Goal: Information Seeking & Learning: Check status

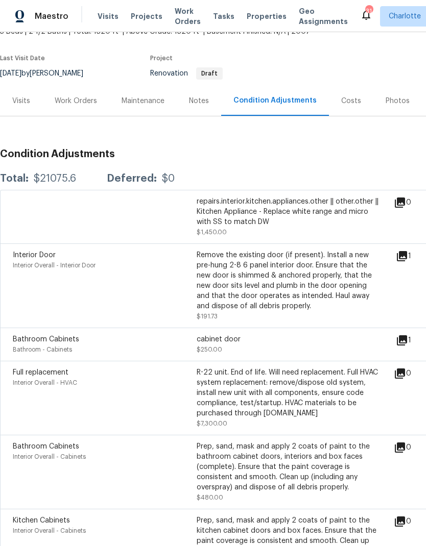
scroll to position [69, 0]
click at [22, 105] on div "Visits" at bounding box center [21, 101] width 18 height 10
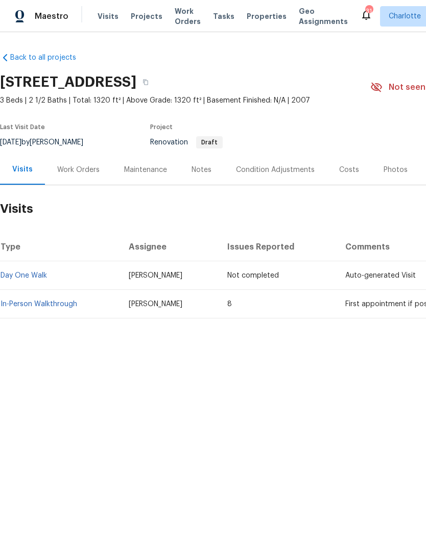
click at [71, 301] on link "In-Person Walkthrough" at bounding box center [39, 304] width 77 height 7
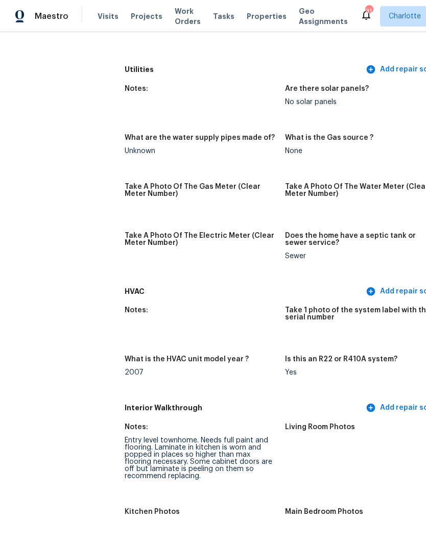
scroll to position [612, 0]
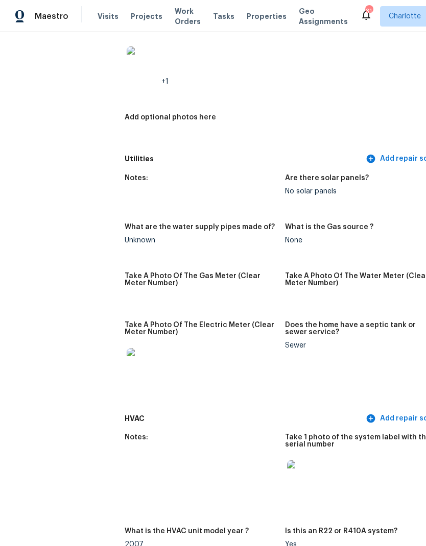
click at [287, 470] on img at bounding box center [303, 476] width 33 height 33
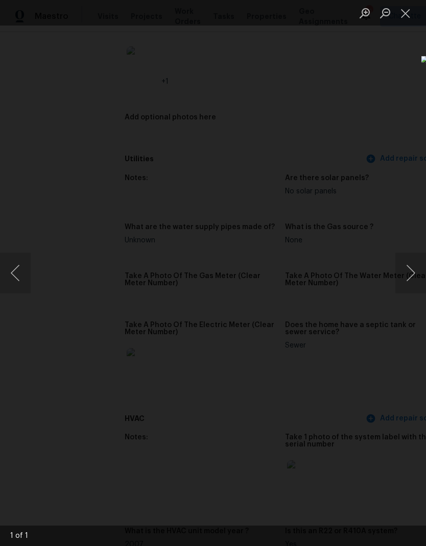
click at [407, 14] on button "Close lightbox" at bounding box center [405, 13] width 20 height 18
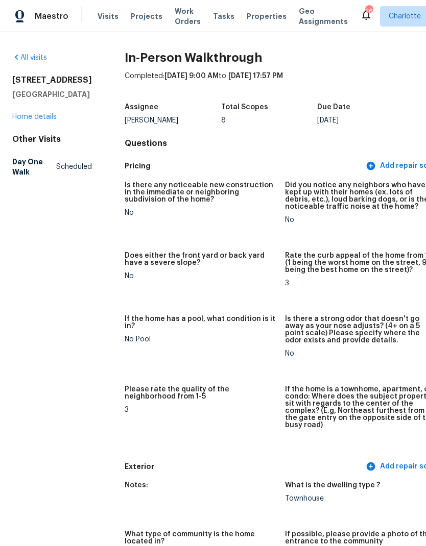
scroll to position [0, 0]
click at [46, 120] on link "Home details" at bounding box center [34, 116] width 44 height 7
